Goal: Transaction & Acquisition: Obtain resource

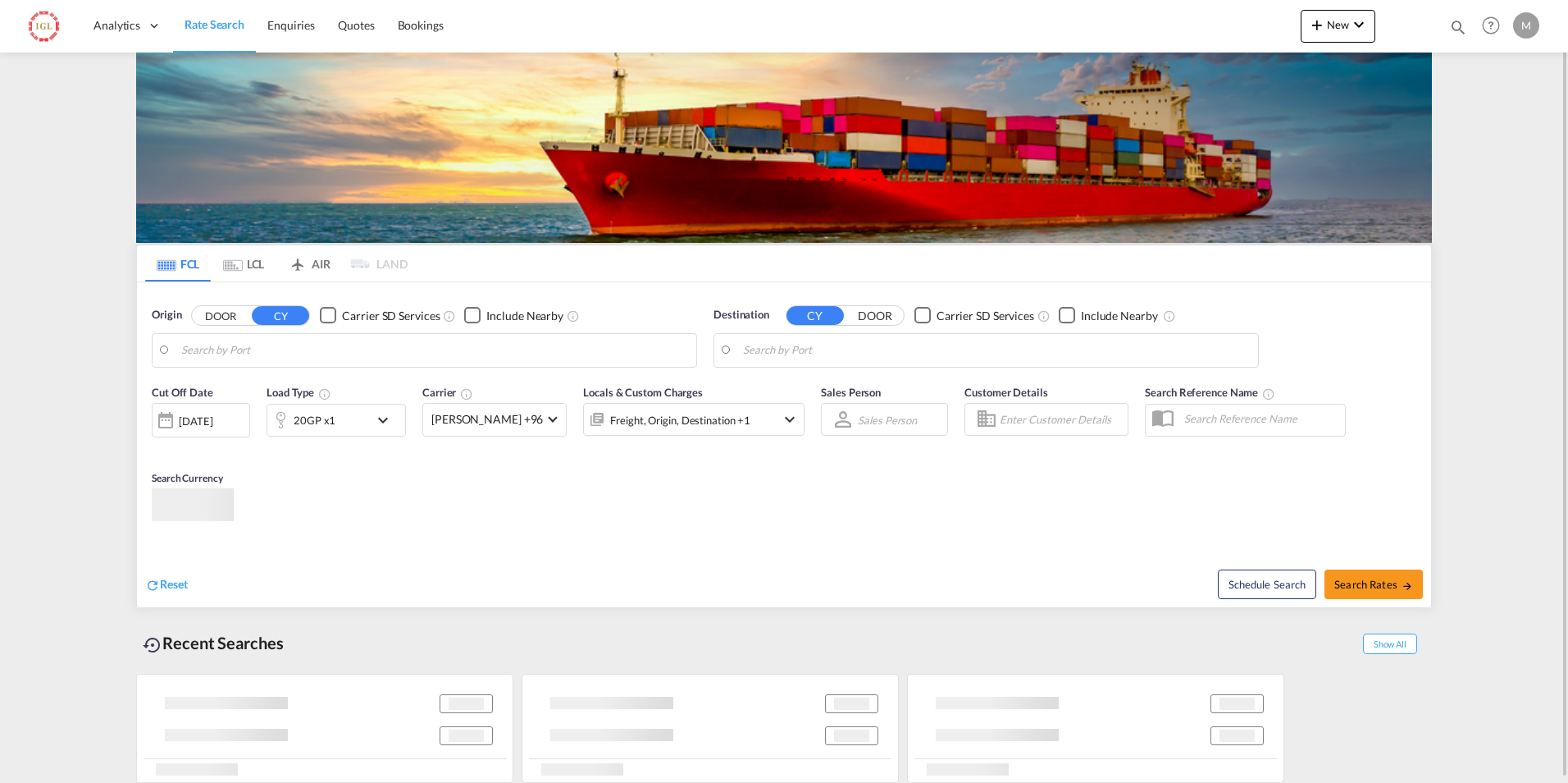
type input "[GEOGRAPHIC_DATA], [GEOGRAPHIC_DATA], USHOU"
type input "Ad Dammam, SADMM"
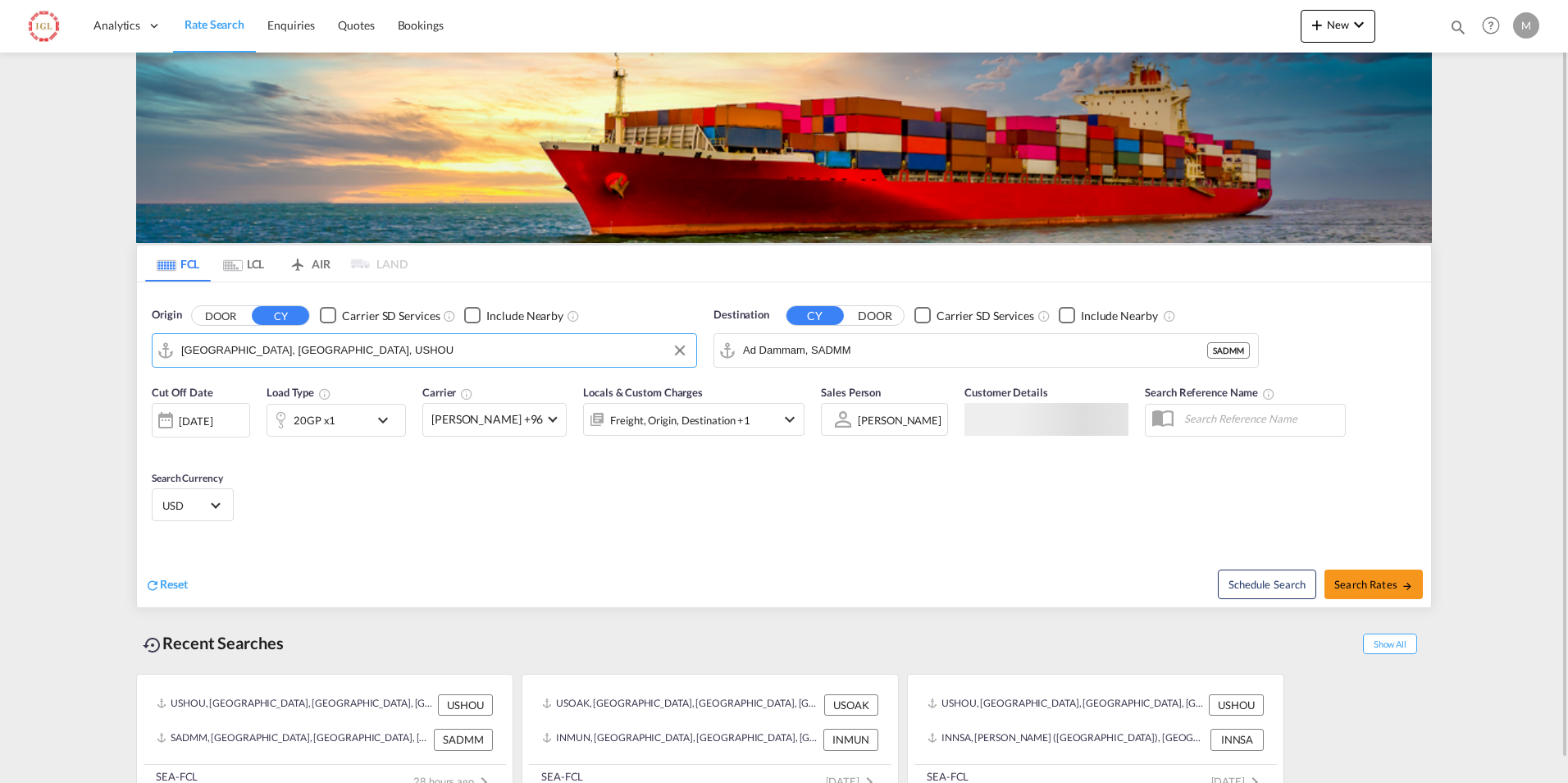
click at [345, 354] on input "[GEOGRAPHIC_DATA], [GEOGRAPHIC_DATA], USHOU" at bounding box center [434, 350] width 507 height 25
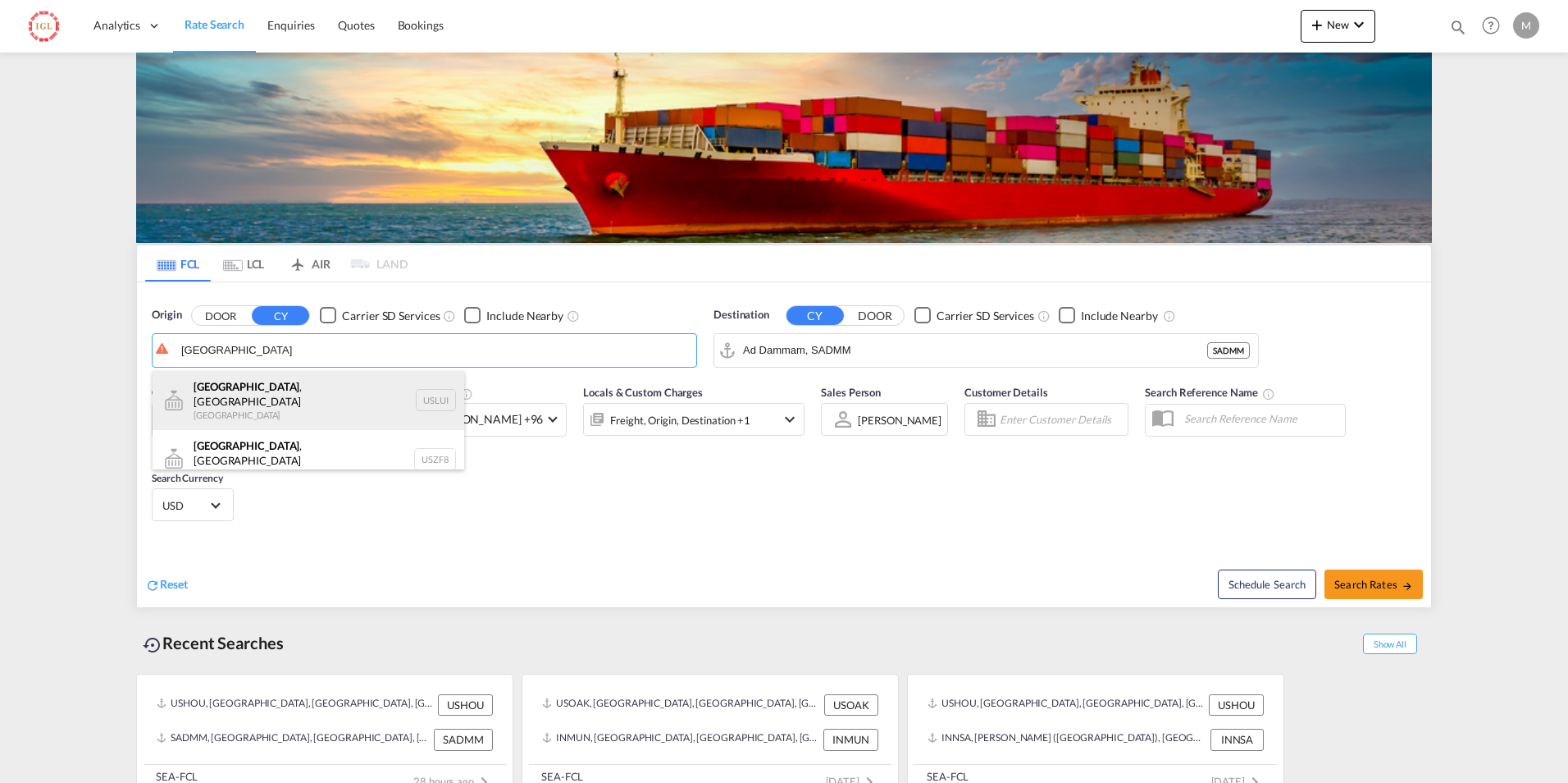
click at [235, 390] on div "[GEOGRAPHIC_DATA] , [GEOGRAPHIC_DATA] [GEOGRAPHIC_DATA] USLUI" at bounding box center [308, 400] width 312 height 59
type input "[GEOGRAPHIC_DATA], [GEOGRAPHIC_DATA], USLUI"
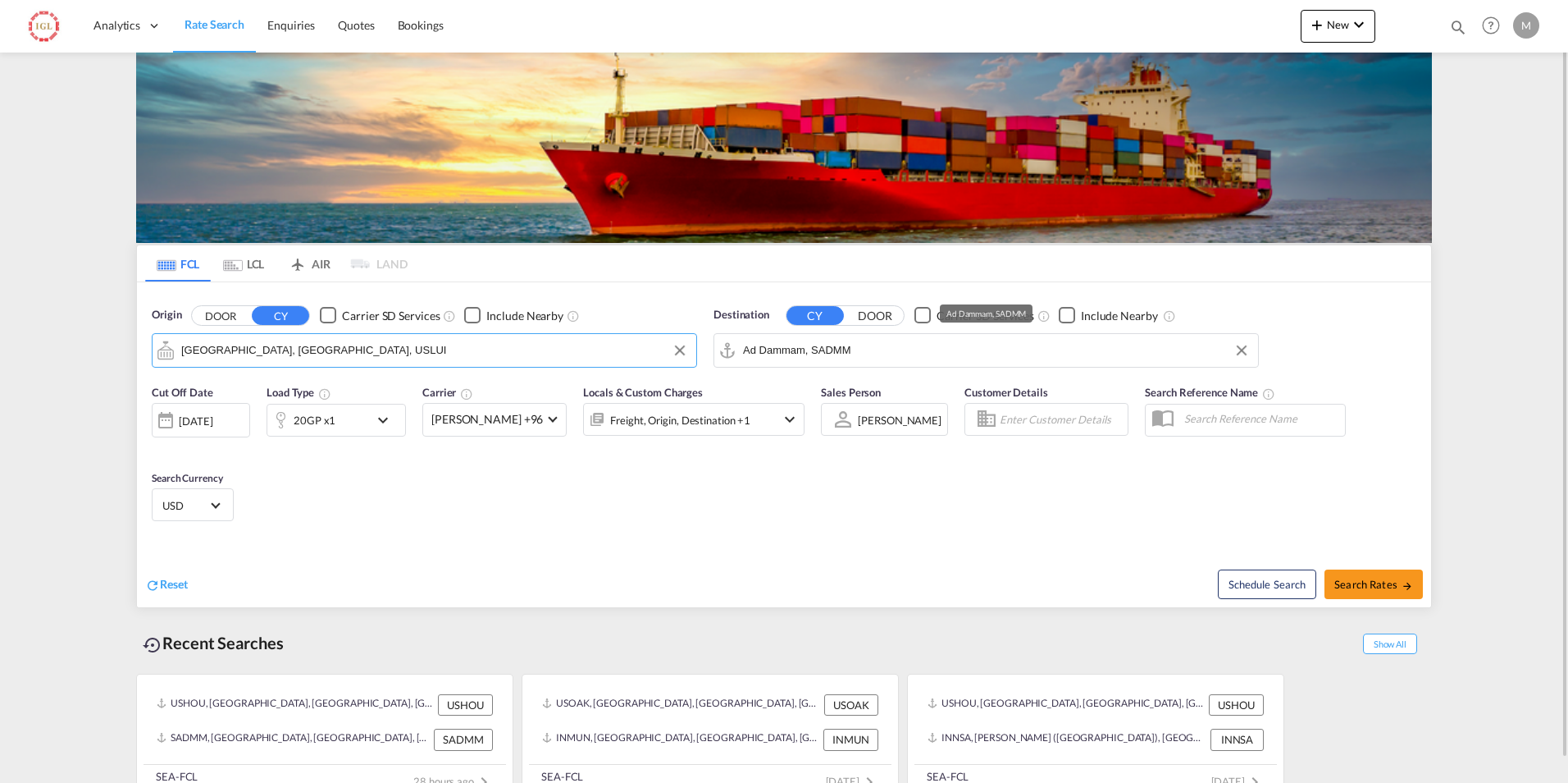
click at [866, 353] on input "Ad Dammam, SADMM" at bounding box center [996, 350] width 507 height 25
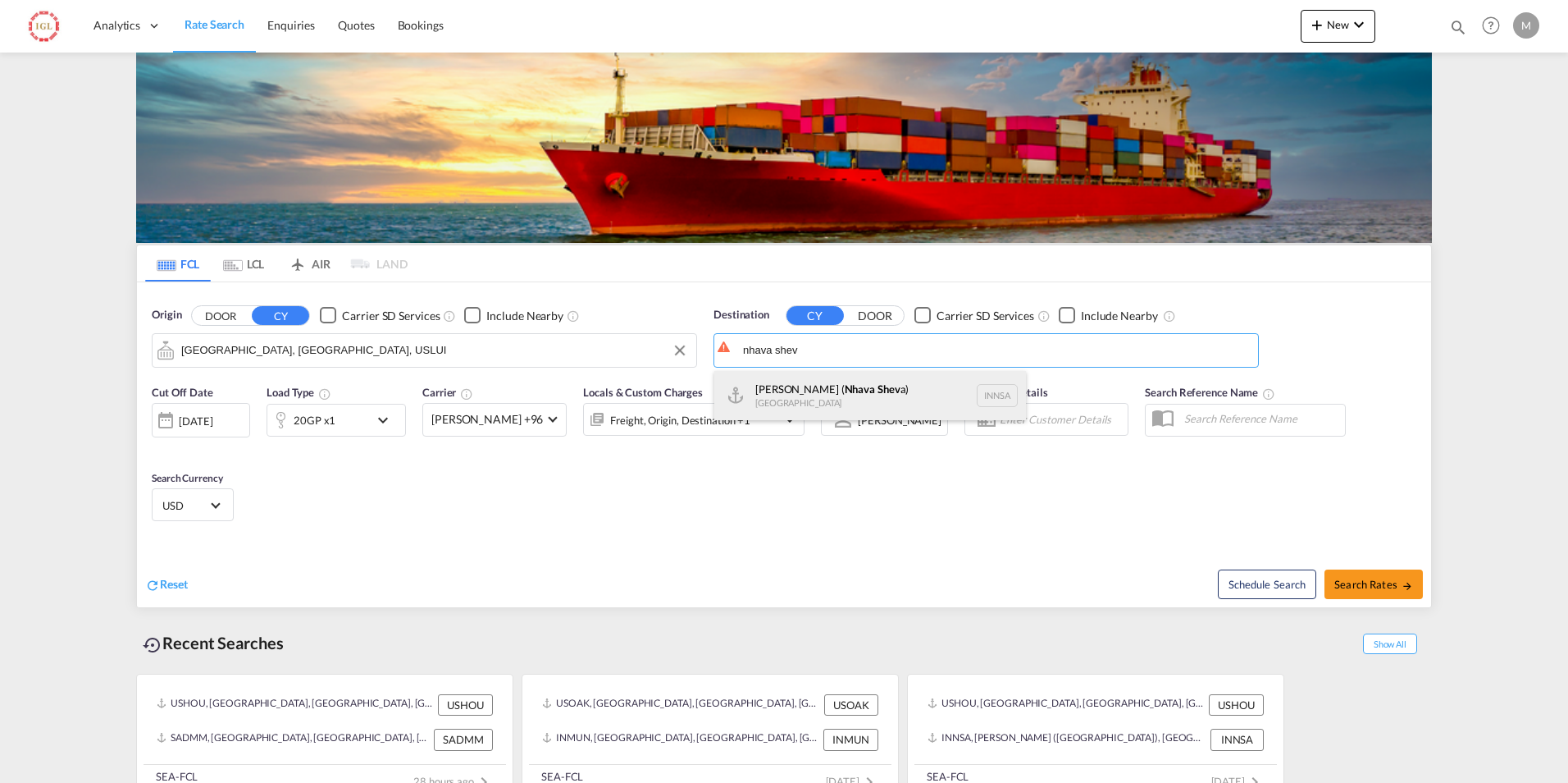
click at [834, 383] on div "[PERSON_NAME] ( Nhava Shev a) [GEOGRAPHIC_DATA] [GEOGRAPHIC_DATA]" at bounding box center [870, 395] width 312 height 49
type input "[PERSON_NAME] ([PERSON_NAME]), [GEOGRAPHIC_DATA]"
click at [385, 417] on md-icon "icon-chevron-down" at bounding box center [387, 420] width 28 height 20
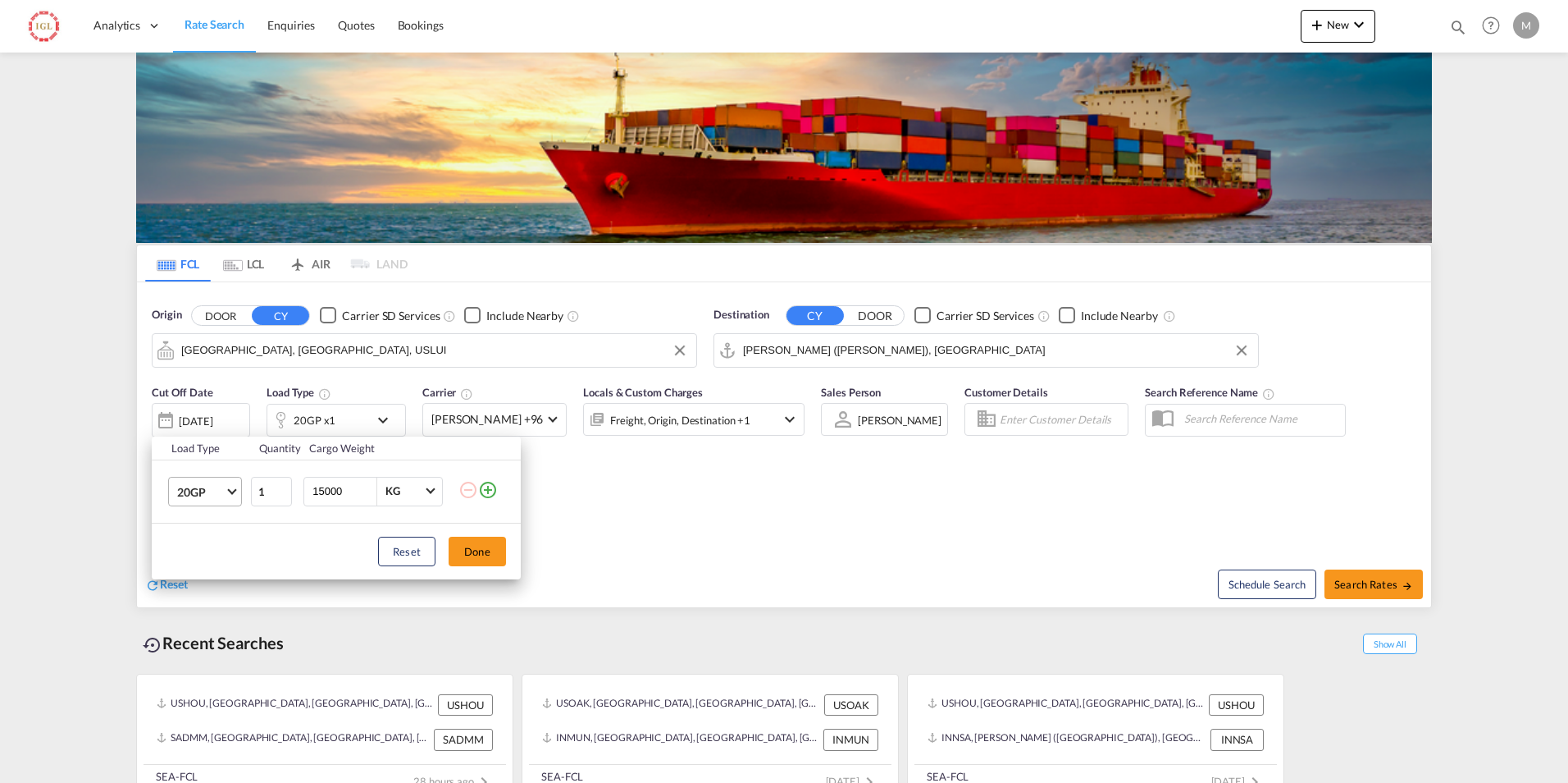
click at [231, 487] on span "Choose: \a20GP" at bounding box center [231, 490] width 9 height 9
click at [200, 566] on div "40HC" at bounding box center [192, 570] width 30 height 16
click at [475, 554] on button "Done" at bounding box center [477, 551] width 57 height 29
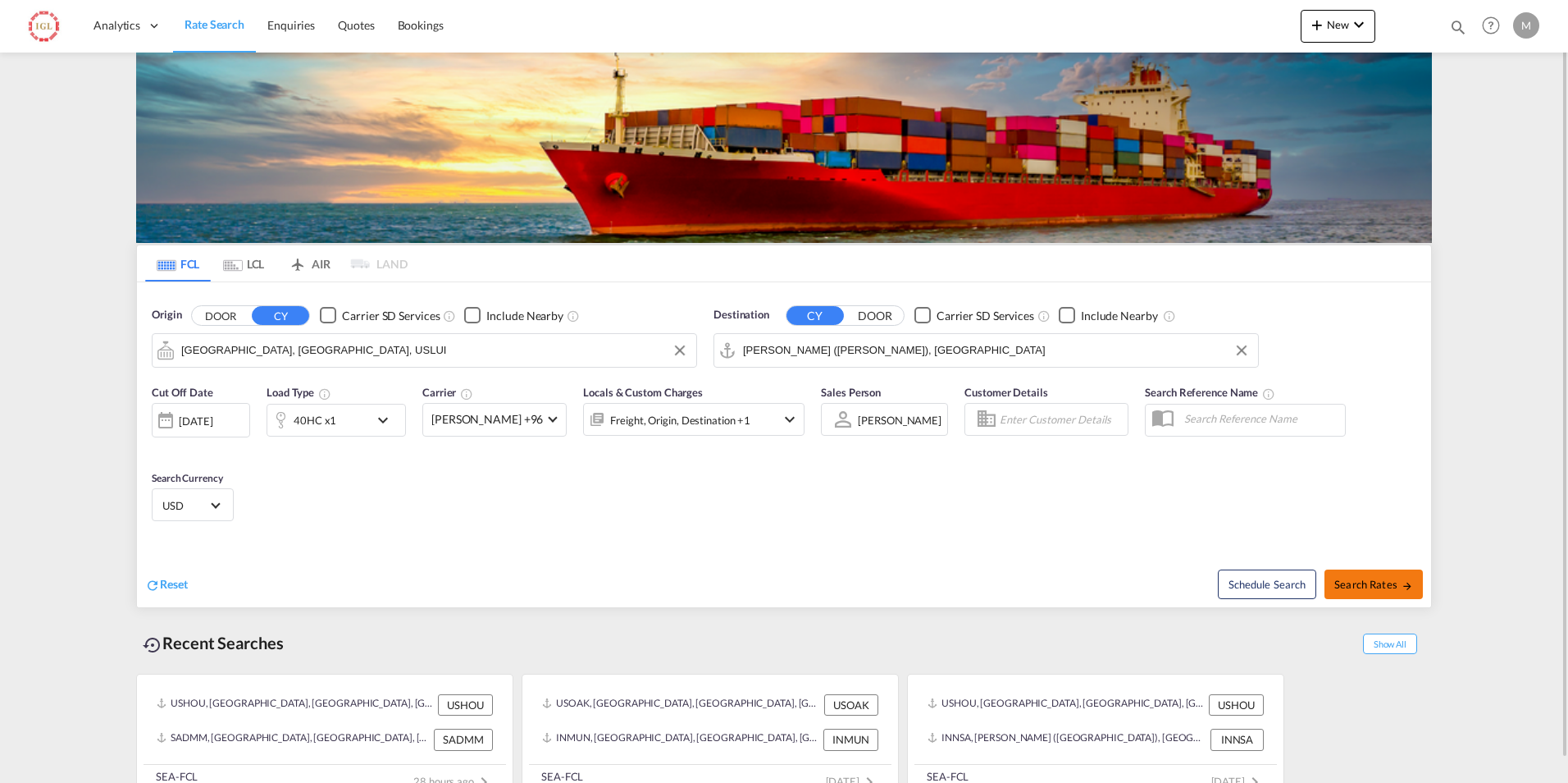
click at [1368, 585] on span "Search Rates" at bounding box center [1374, 584] width 79 height 13
type input "USLUI to INNSA / [DATE]"
